Goal: Learn about a topic: Learn about a topic

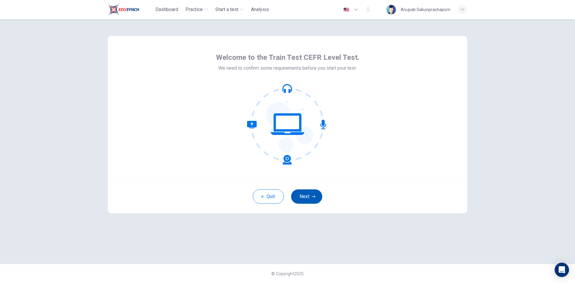
click at [311, 193] on button "Next" at bounding box center [306, 197] width 31 height 14
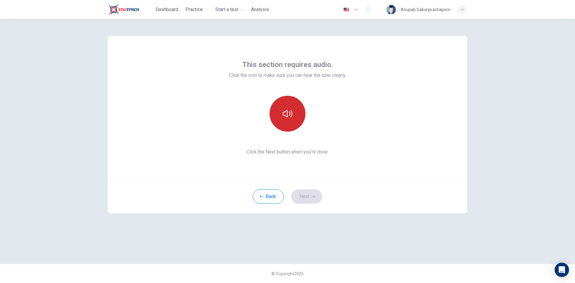
click at [292, 110] on icon "button" at bounding box center [288, 114] width 10 height 10
click at [310, 196] on button "Next" at bounding box center [306, 197] width 31 height 14
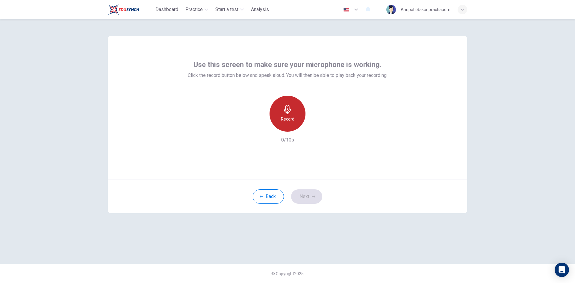
click at [288, 108] on icon "button" at bounding box center [287, 110] width 7 height 10
click at [313, 129] on icon "button" at bounding box center [315, 127] width 6 height 6
click at [262, 127] on icon "button" at bounding box center [259, 126] width 5 height 5
click at [289, 115] on div "Record" at bounding box center [287, 114] width 36 height 36
click at [312, 125] on div "button" at bounding box center [315, 127] width 10 height 10
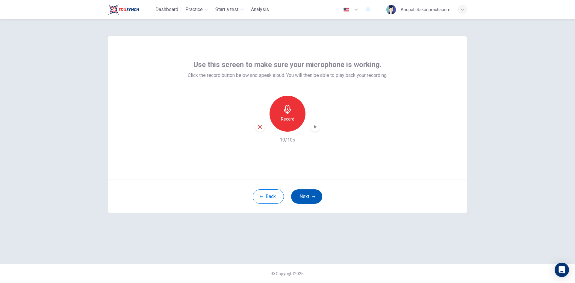
click at [310, 193] on button "Next" at bounding box center [306, 197] width 31 height 14
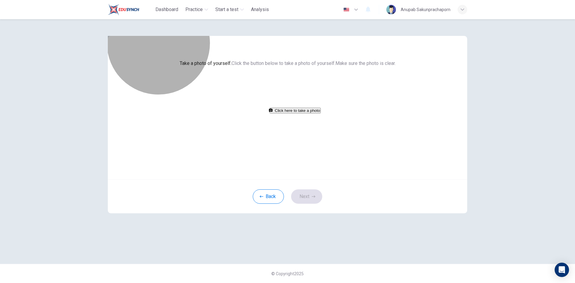
click at [301, 113] on button "Click here to take a photo" at bounding box center [294, 111] width 51 height 6
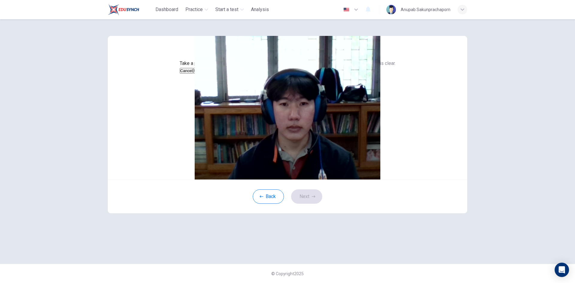
click at [203, 74] on button "Save" at bounding box center [198, 71] width 10 height 6
click at [313, 198] on icon "button" at bounding box center [314, 197] width 4 height 4
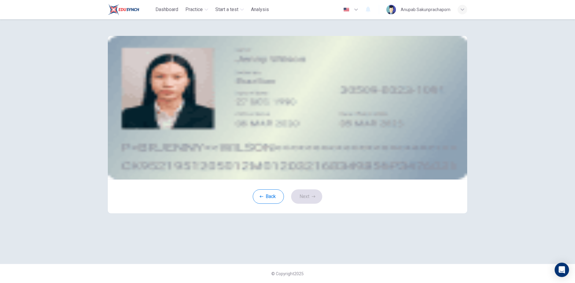
click at [322, 89] on div "Take a photo" at bounding box center [287, 85] width 271 height 7
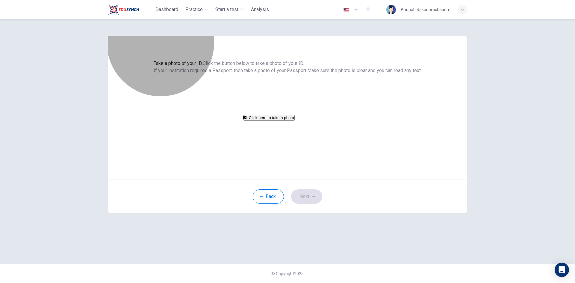
click at [295, 121] on button "Click here to take a photo" at bounding box center [268, 118] width 51 height 6
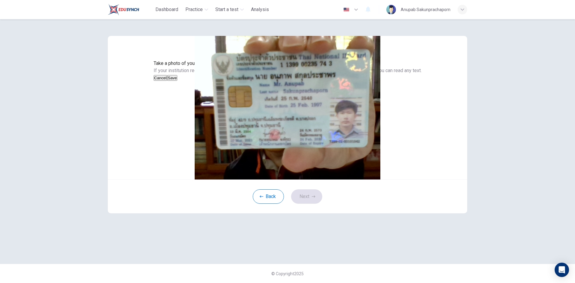
click at [177, 81] on button "Save" at bounding box center [172, 78] width 10 height 6
click at [315, 198] on icon "button" at bounding box center [314, 197] width 4 height 4
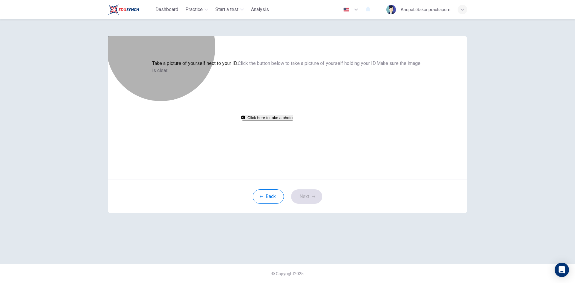
click at [293, 121] on button "Click here to take a photo" at bounding box center [267, 118] width 51 height 6
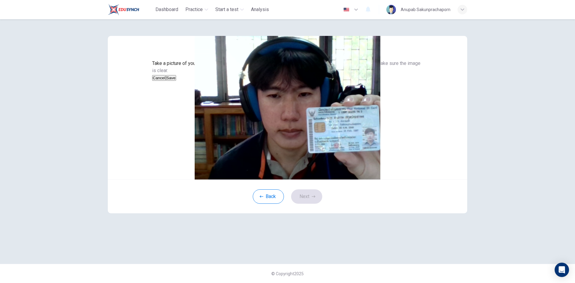
click at [176, 81] on button "Save" at bounding box center [171, 78] width 10 height 6
click at [318, 204] on button "Next" at bounding box center [306, 197] width 31 height 14
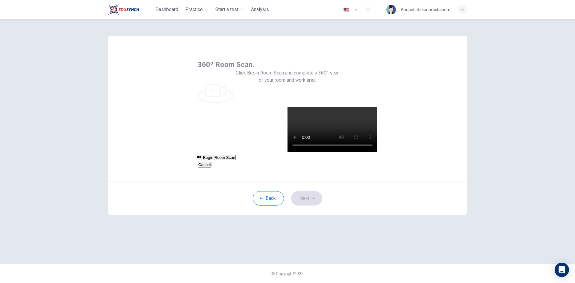
click at [236, 155] on button "Begin Room Scan" at bounding box center [217, 158] width 38 height 6
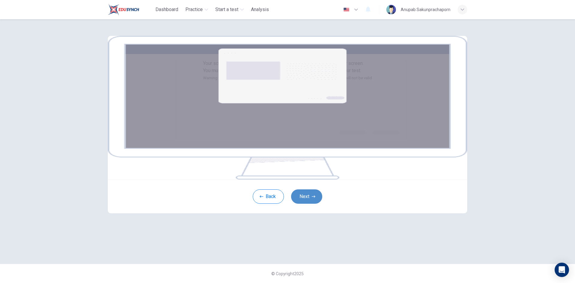
click at [309, 204] on button "Next" at bounding box center [306, 197] width 31 height 14
click at [269, 157] on img at bounding box center [287, 108] width 359 height 144
click at [274, 204] on button "Back" at bounding box center [268, 197] width 31 height 14
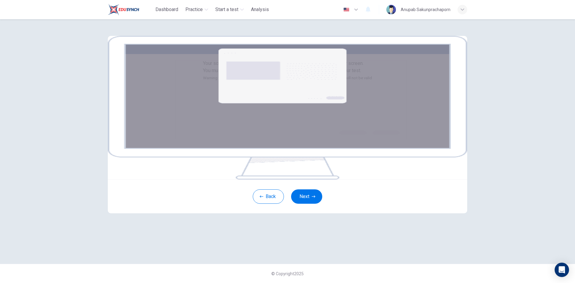
click at [281, 153] on img at bounding box center [287, 108] width 359 height 144
click at [293, 80] on small "Warning: if you use multiple screens/monitors, disconnect them now or your test…" at bounding box center [287, 78] width 169 height 4
click at [304, 170] on img at bounding box center [287, 108] width 359 height 144
click at [292, 172] on img at bounding box center [287, 108] width 359 height 144
click at [306, 204] on button "Next" at bounding box center [306, 197] width 31 height 14
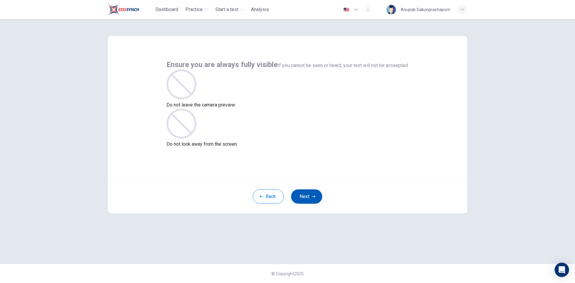
click at [312, 195] on button "Next" at bounding box center [306, 197] width 31 height 14
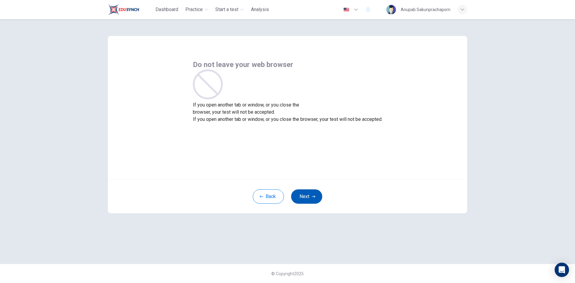
click at [312, 195] on button "Next" at bounding box center [306, 197] width 31 height 14
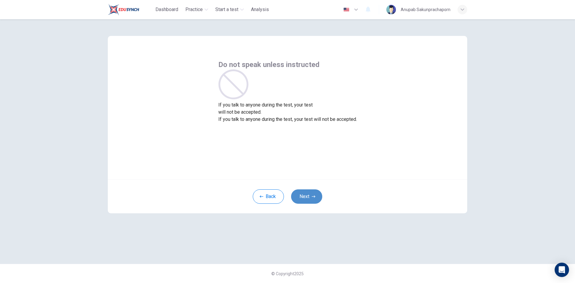
click at [312, 195] on button "Next" at bounding box center [306, 197] width 31 height 14
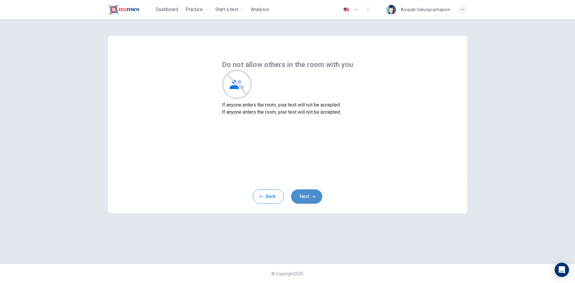
click at [312, 195] on button "Next" at bounding box center [306, 197] width 31 height 14
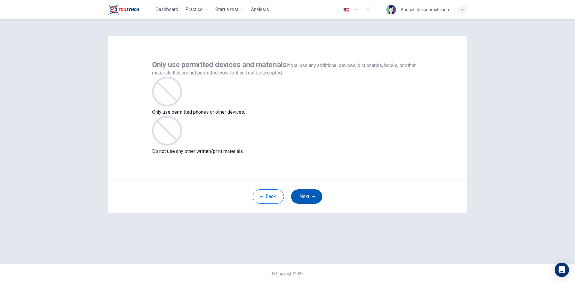
click at [315, 191] on button "Next" at bounding box center [306, 197] width 31 height 14
click at [314, 198] on icon "button" at bounding box center [314, 196] width 4 height 2
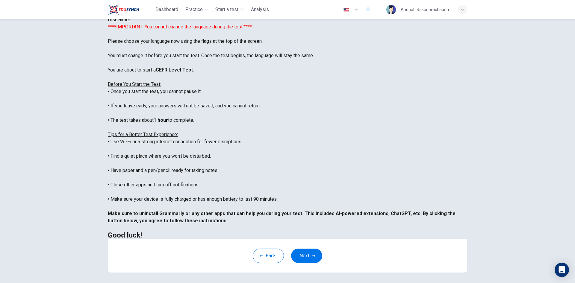
scroll to position [50, 0]
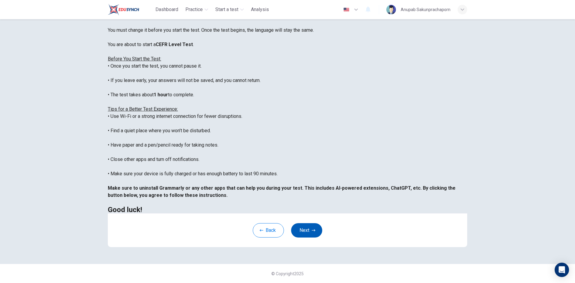
click at [308, 230] on button "Next" at bounding box center [306, 230] width 31 height 14
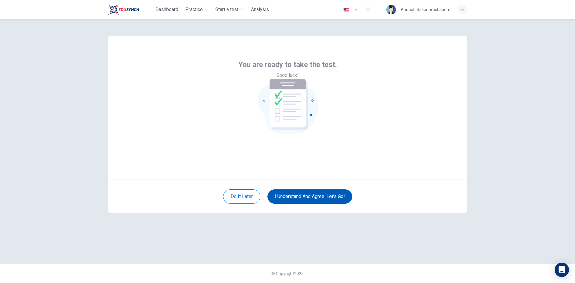
scroll to position [0, 0]
click at [317, 198] on button "I understand and agree. Let’s go!" at bounding box center [309, 197] width 85 height 14
click at [310, 195] on button "I understand and agree. Let’s go!" at bounding box center [309, 197] width 85 height 14
click at [294, 198] on button "I understand and agree. Let’s go!" at bounding box center [309, 197] width 85 height 14
click at [312, 198] on button "I understand and agree. Let’s go!" at bounding box center [309, 197] width 85 height 14
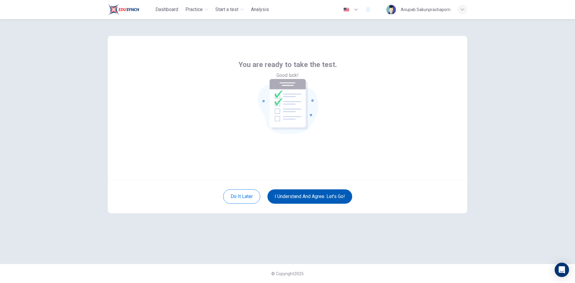
click at [305, 196] on button "I understand and agree. Let’s go!" at bounding box center [309, 197] width 85 height 14
click at [316, 197] on button "I understand and agree. Let’s go!" at bounding box center [309, 197] width 85 height 14
click at [310, 196] on button "I understand and agree. Let’s go!" at bounding box center [309, 197] width 85 height 14
click at [357, 9] on icon "button" at bounding box center [355, 9] width 7 height 7
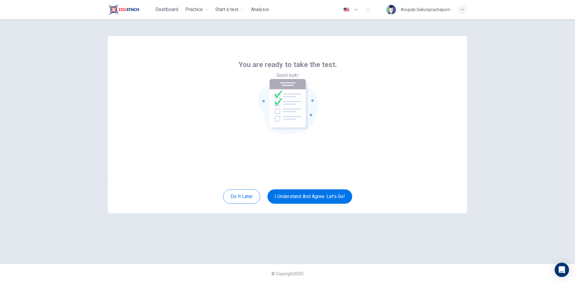
click at [357, 283] on div at bounding box center [287, 283] width 575 height 0
click at [342, 198] on button "I understand and agree. Let’s go!" at bounding box center [309, 197] width 85 height 14
click at [316, 194] on button "I understand and agree. Let’s go!" at bounding box center [309, 197] width 85 height 14
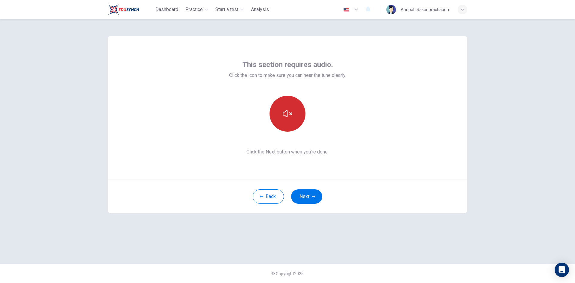
click at [289, 113] on icon "button" at bounding box center [288, 114] width 10 height 10
click at [272, 195] on button "Back" at bounding box center [268, 197] width 31 height 14
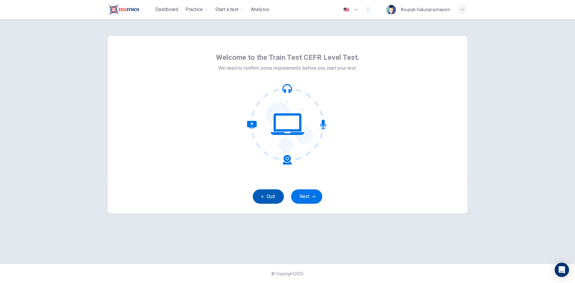
click at [274, 194] on button "Quit" at bounding box center [268, 197] width 31 height 14
click at [313, 195] on icon "button" at bounding box center [314, 197] width 4 height 4
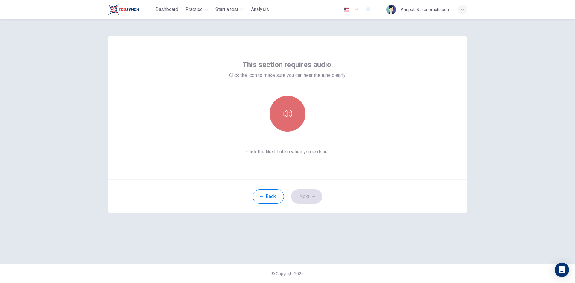
click at [289, 122] on button "button" at bounding box center [287, 114] width 36 height 36
click at [290, 117] on icon "button" at bounding box center [288, 114] width 10 height 10
click at [290, 115] on icon "button" at bounding box center [288, 114] width 10 height 10
click at [287, 122] on button "button" at bounding box center [287, 114] width 36 height 36
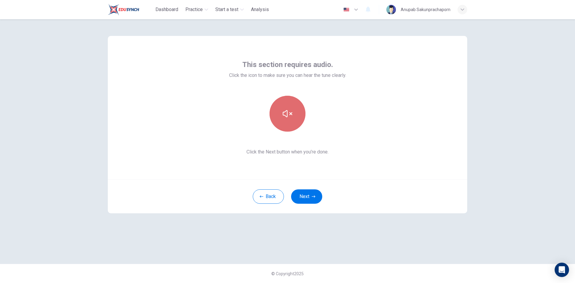
click at [287, 122] on button "button" at bounding box center [287, 114] width 36 height 36
click at [289, 114] on icon "button" at bounding box center [288, 114] width 10 height 10
click at [289, 113] on icon "button" at bounding box center [288, 114] width 10 height 10
click at [289, 112] on icon "button" at bounding box center [288, 113] width 10 height 7
click at [289, 112] on icon "button" at bounding box center [288, 114] width 10 height 10
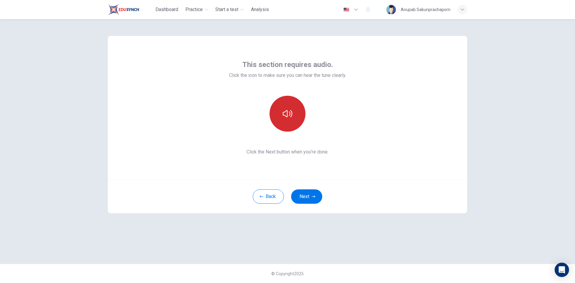
click at [289, 112] on icon "button" at bounding box center [288, 113] width 10 height 7
click at [273, 195] on button "Back" at bounding box center [268, 197] width 31 height 14
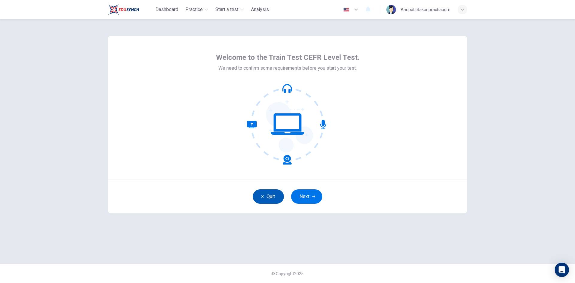
click at [275, 196] on button "Quit" at bounding box center [268, 197] width 31 height 14
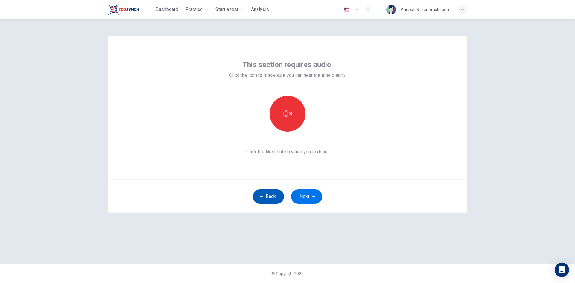
click at [277, 198] on button "Back" at bounding box center [268, 197] width 31 height 14
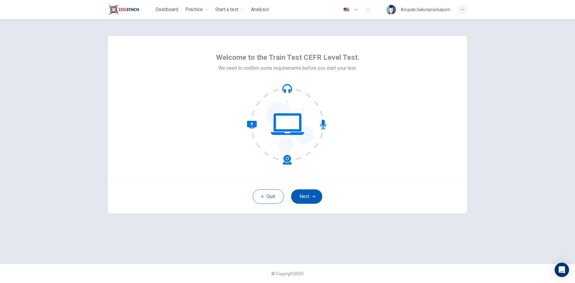
click at [297, 194] on button "Next" at bounding box center [306, 197] width 31 height 14
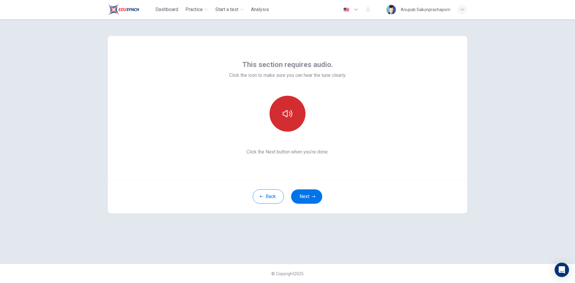
click at [288, 123] on button "button" at bounding box center [287, 114] width 36 height 36
click at [270, 198] on button "Back" at bounding box center [268, 197] width 31 height 14
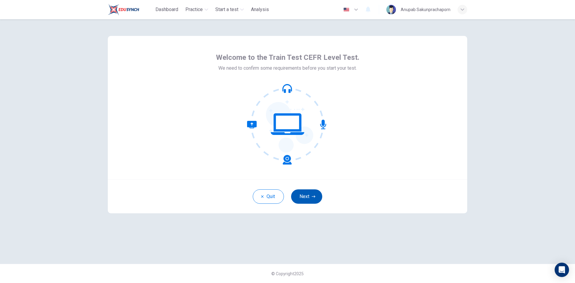
click at [314, 190] on button "Next" at bounding box center [306, 197] width 31 height 14
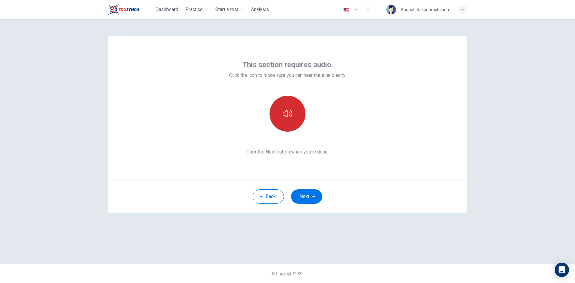
click at [289, 110] on icon "button" at bounding box center [288, 114] width 10 height 10
click at [289, 117] on icon "button" at bounding box center [288, 114] width 10 height 10
click at [267, 197] on button "Back" at bounding box center [268, 197] width 31 height 14
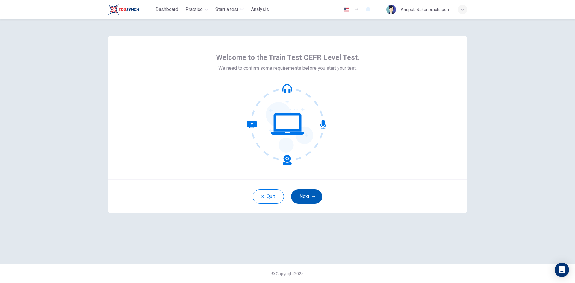
click at [305, 195] on button "Next" at bounding box center [306, 197] width 31 height 14
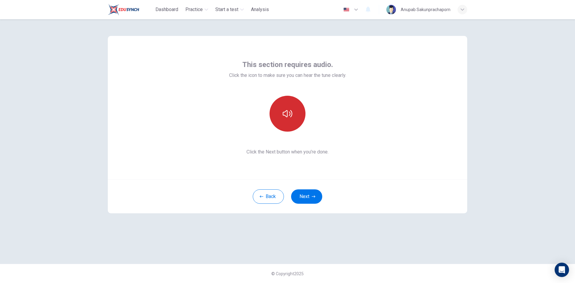
click at [285, 111] on icon "button" at bounding box center [288, 113] width 10 height 7
click at [272, 198] on button "Back" at bounding box center [268, 197] width 31 height 14
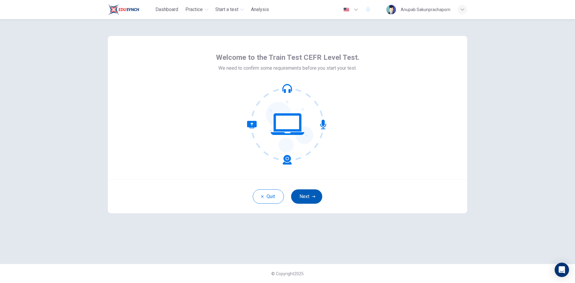
click at [300, 195] on button "Next" at bounding box center [306, 197] width 31 height 14
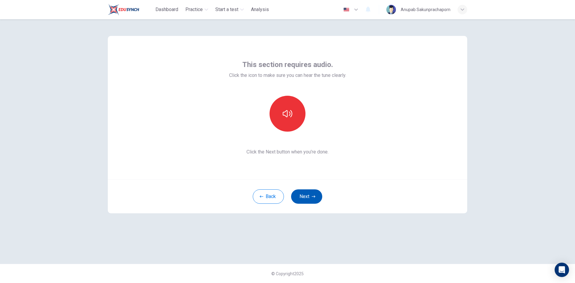
click at [298, 195] on button "Next" at bounding box center [306, 197] width 31 height 14
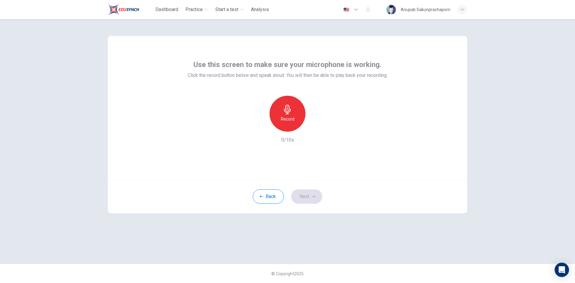
click at [284, 122] on h6 "Record" at bounding box center [287, 119] width 13 height 7
click at [286, 123] on div "Stop" at bounding box center [287, 114] width 36 height 36
click at [315, 125] on icon "button" at bounding box center [315, 127] width 6 height 6
click at [260, 124] on icon "button" at bounding box center [259, 126] width 5 height 5
click at [266, 197] on button "Back" at bounding box center [268, 197] width 31 height 14
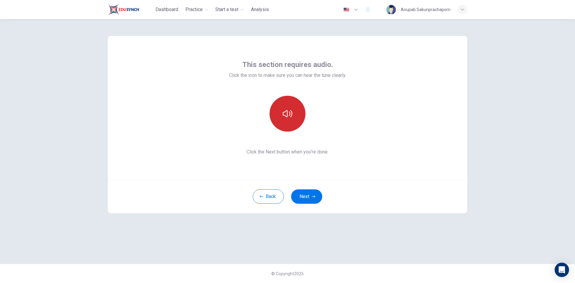
click at [287, 124] on button "button" at bounding box center [287, 114] width 36 height 36
click at [286, 117] on icon "button" at bounding box center [288, 114] width 10 height 10
click at [302, 196] on button "Next" at bounding box center [306, 197] width 31 height 14
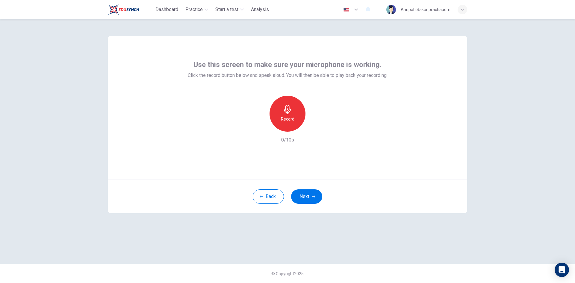
click at [284, 121] on h6 "Record" at bounding box center [287, 119] width 13 height 7
click at [283, 123] on div "Stop" at bounding box center [287, 114] width 36 height 36
click at [314, 125] on icon "button" at bounding box center [315, 127] width 6 height 6
click at [266, 193] on button "Back" at bounding box center [268, 197] width 31 height 14
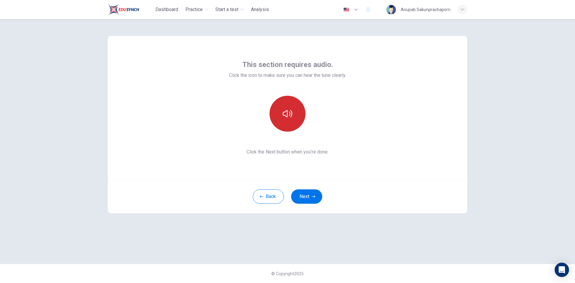
click at [299, 118] on button "button" at bounding box center [287, 114] width 36 height 36
click at [294, 119] on button "button" at bounding box center [287, 114] width 36 height 36
click at [443, 251] on div "This section requires audio. Click the icon to make sure you can hear the tune …" at bounding box center [287, 141] width 378 height 245
click at [422, 236] on div "This section requires audio. Click the icon to make sure you can hear the tune …" at bounding box center [287, 141] width 378 height 245
click at [277, 110] on button "button" at bounding box center [287, 114] width 36 height 36
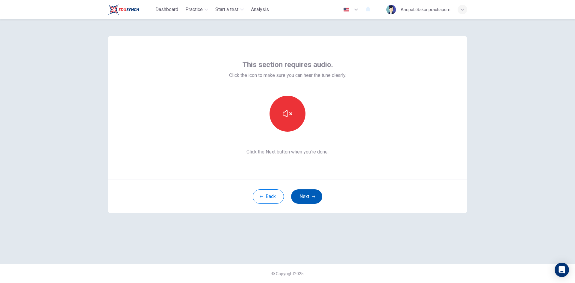
click at [312, 196] on icon "button" at bounding box center [314, 197] width 4 height 4
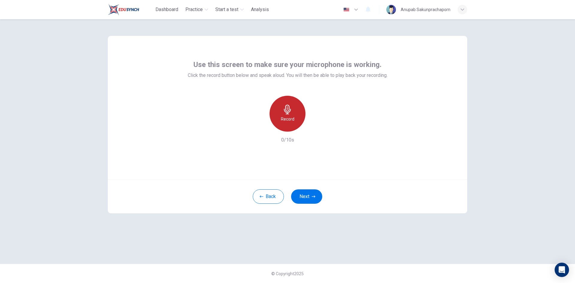
click at [284, 112] on icon "button" at bounding box center [288, 110] width 10 height 10
click at [285, 114] on icon "button" at bounding box center [288, 110] width 10 height 10
click at [313, 124] on icon "button" at bounding box center [315, 127] width 6 height 6
click at [271, 191] on button "Back" at bounding box center [268, 197] width 31 height 14
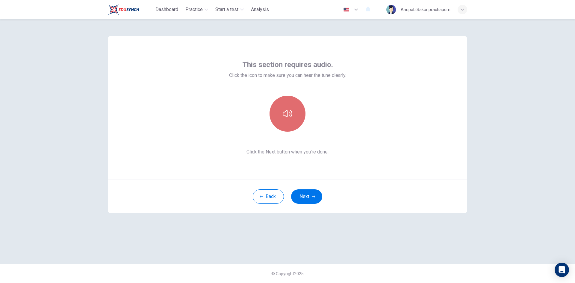
click at [295, 117] on button "button" at bounding box center [287, 114] width 36 height 36
click at [302, 195] on button "Next" at bounding box center [306, 197] width 31 height 14
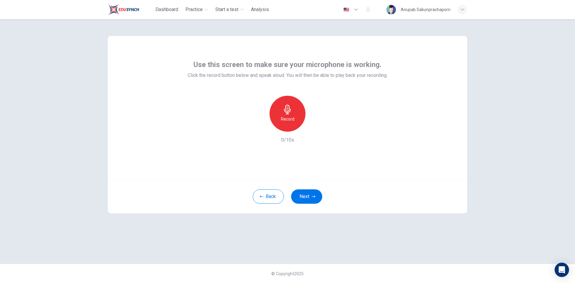
click at [292, 125] on div "Record" at bounding box center [287, 114] width 36 height 36
click at [292, 125] on div "Stop" at bounding box center [287, 114] width 36 height 36
click at [312, 129] on icon "button" at bounding box center [315, 127] width 6 height 6
